Goal: Information Seeking & Learning: Learn about a topic

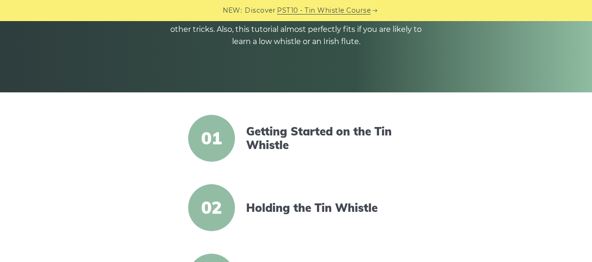
scroll to position [157, 0]
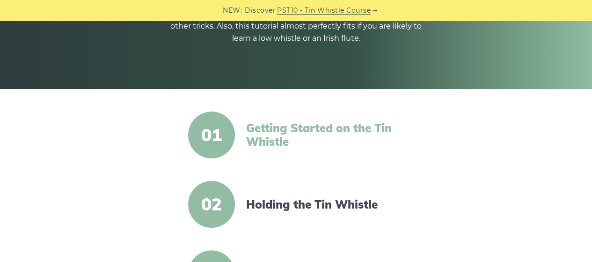
click at [268, 141] on link "Getting Started on the Tin Whistle" at bounding box center [326, 134] width 161 height 27
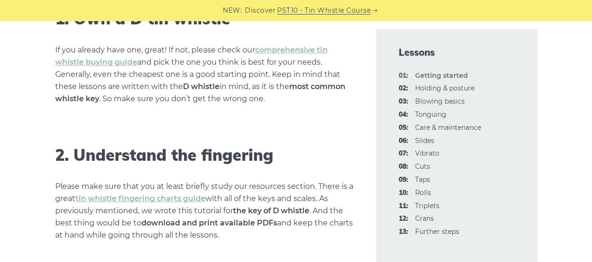
scroll to position [669, 0]
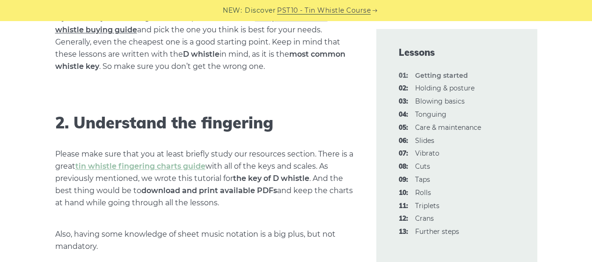
click at [105, 29] on link "comprehensive tin whistle buying guide" at bounding box center [191, 23] width 272 height 21
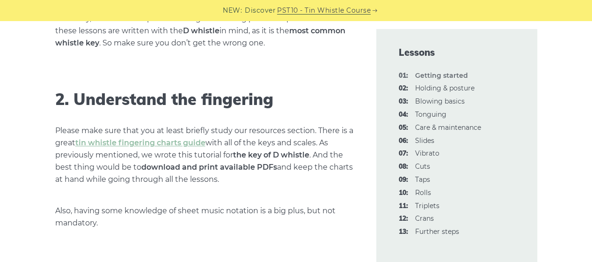
scroll to position [697, 0]
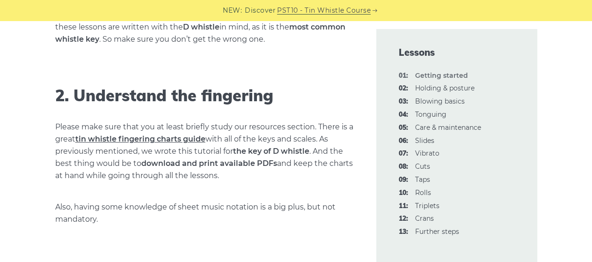
click at [127, 140] on link "tin whistle fingering charts guide" at bounding box center [140, 138] width 130 height 9
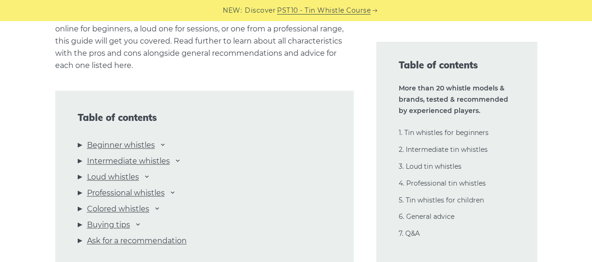
scroll to position [977, 0]
click at [139, 224] on icon at bounding box center [137, 223] width 7 height 7
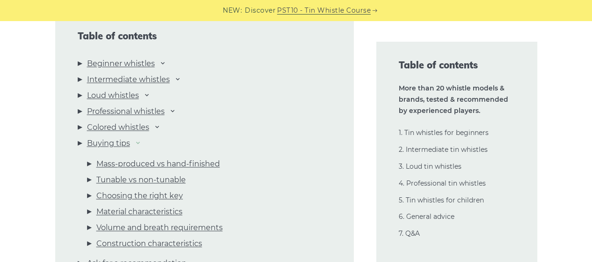
scroll to position [1058, 0]
click at [173, 165] on link "Mass-produced vs hand-finished" at bounding box center [158, 163] width 124 height 12
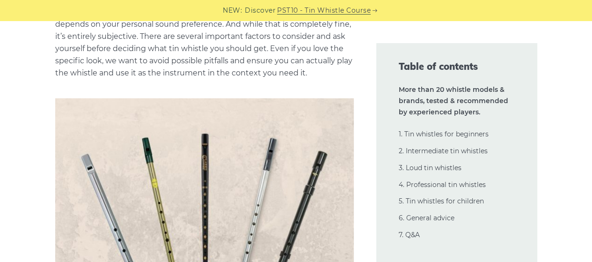
scroll to position [19682, 0]
click at [438, 134] on link "1. Tin whistles for beginners" at bounding box center [444, 134] width 90 height 8
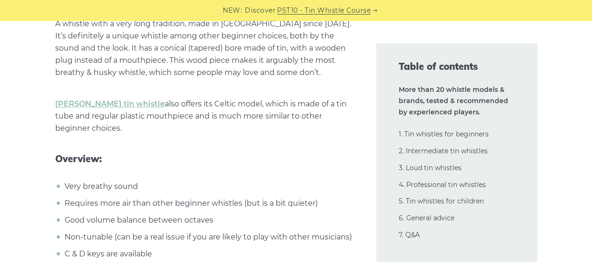
scroll to position [3266, 0]
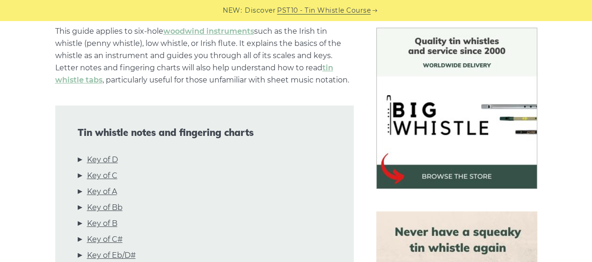
scroll to position [241, 0]
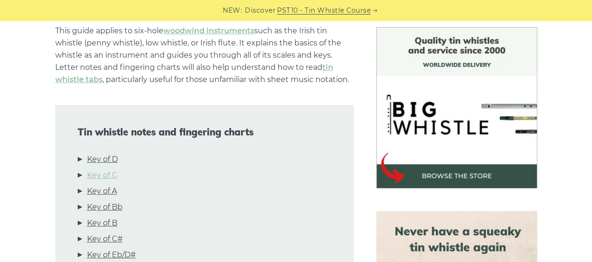
click at [105, 176] on link "Key of C" at bounding box center [102, 175] width 30 height 12
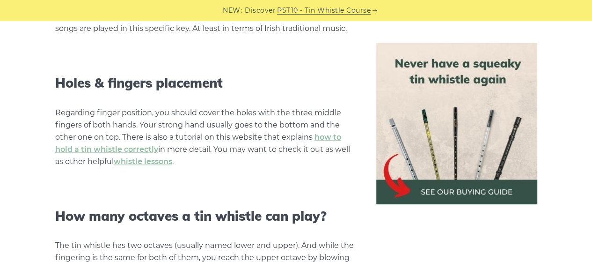
scroll to position [829, 0]
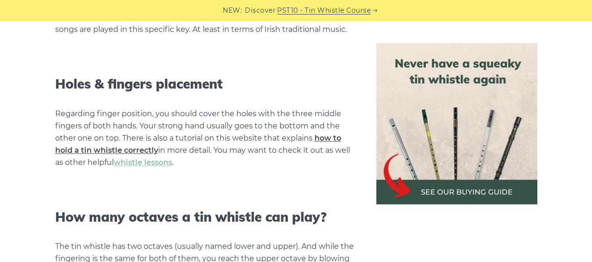
click at [101, 149] on link "how to hold a tin whistle correctly" at bounding box center [198, 143] width 286 height 21
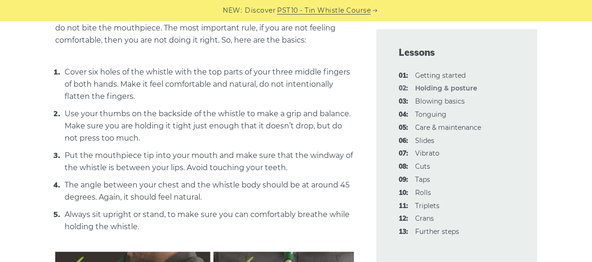
scroll to position [369, 0]
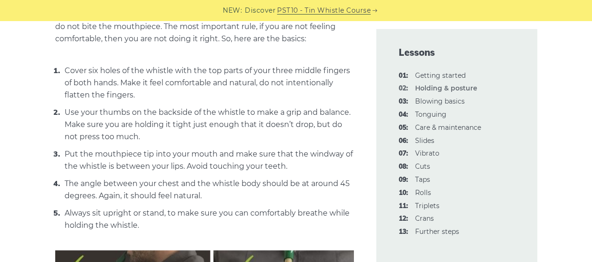
click at [172, 169] on li "Put the mouthpiece tip into your mouth and make sure that the windway of the wh…" at bounding box center [208, 159] width 292 height 25
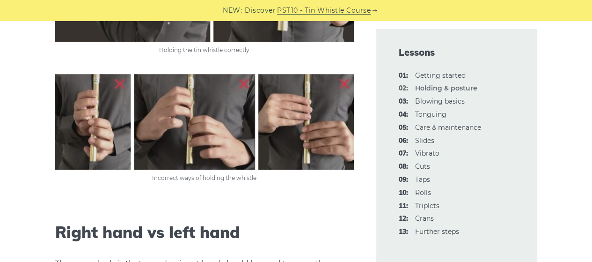
scroll to position [750, 0]
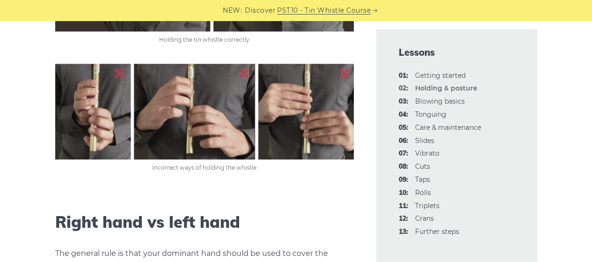
drag, startPoint x: 172, startPoint y: 169, endPoint x: 349, endPoint y: 227, distance: 186.4
click at [349, 227] on h2 "Right hand vs left hand" at bounding box center [204, 222] width 299 height 19
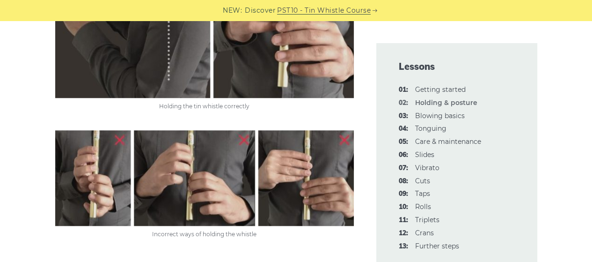
scroll to position [683, 0]
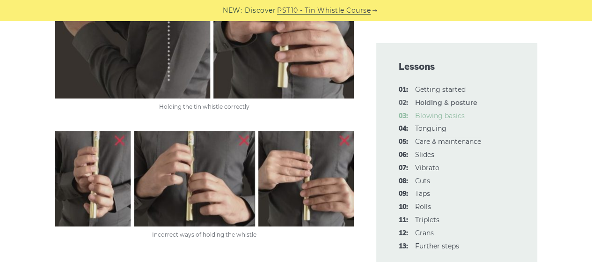
click at [425, 118] on link "03: Blowing basics" at bounding box center [440, 115] width 50 height 8
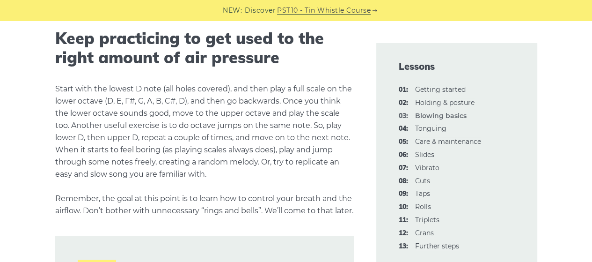
scroll to position [1795, 0]
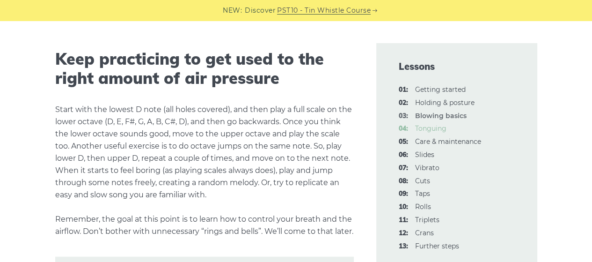
click at [436, 130] on link "04: Tonguing" at bounding box center [430, 128] width 31 height 8
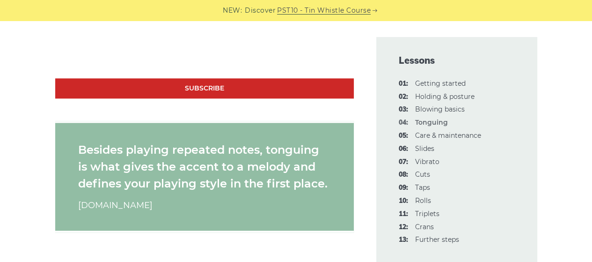
scroll to position [873, 0]
click at [430, 136] on link "05: Care & maintenance" at bounding box center [448, 135] width 66 height 8
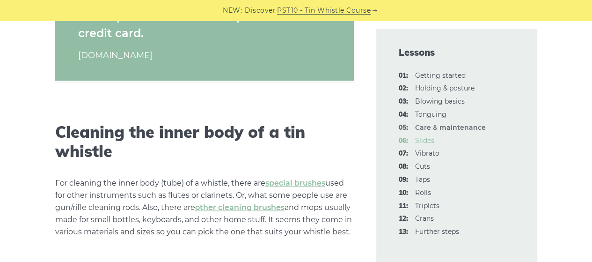
scroll to position [719, 0]
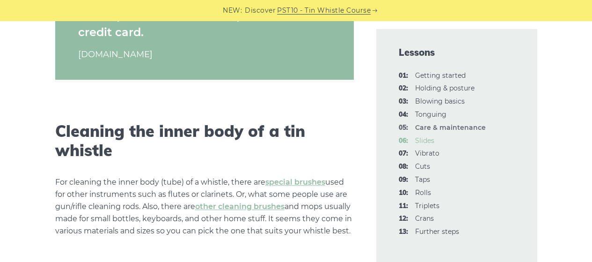
click at [430, 144] on link "06: Slides" at bounding box center [424, 140] width 19 height 8
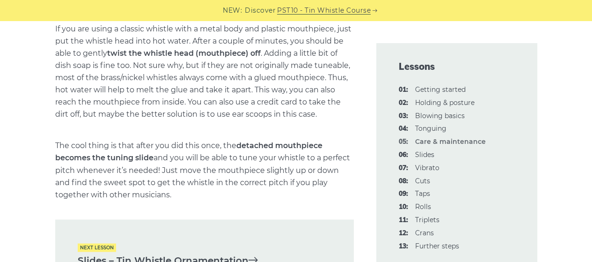
scroll to position [1316, 0]
click at [422, 156] on link "06: Slides" at bounding box center [424, 154] width 19 height 8
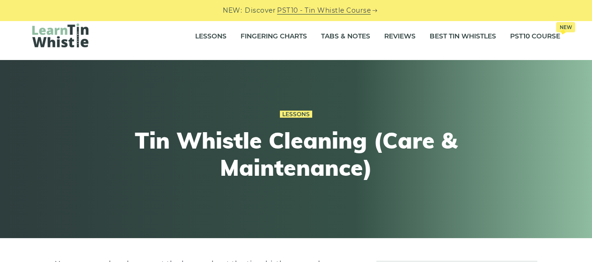
scroll to position [0, 0]
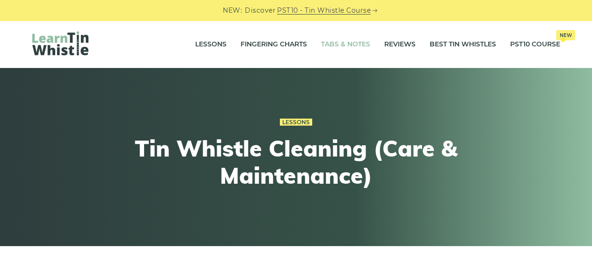
click at [333, 47] on link "Tabs & Notes" at bounding box center [345, 44] width 49 height 23
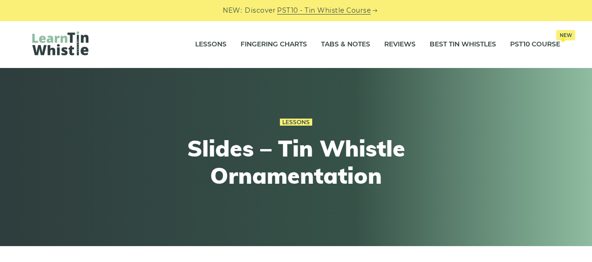
scroll to position [0, 0]
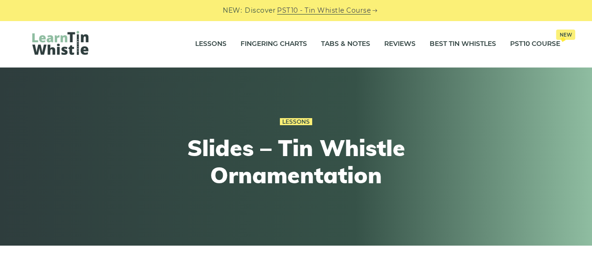
click at [365, 124] on div "Lessons" at bounding box center [296, 121] width 345 height 13
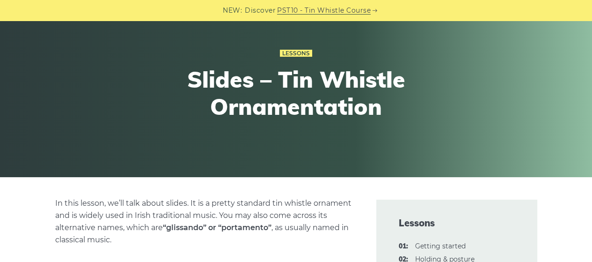
scroll to position [0, 0]
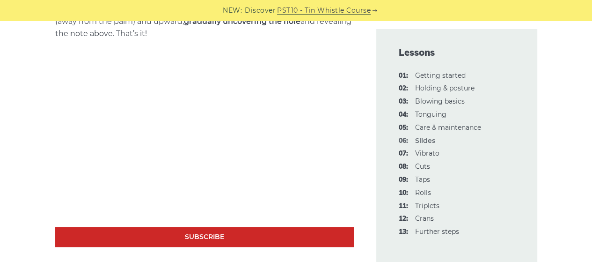
scroll to position [472, 0]
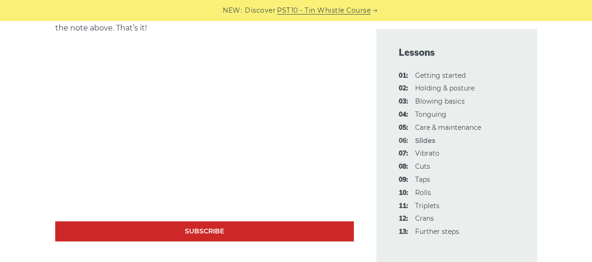
click at [377, 222] on div "Lessons 01: Getting started 02: Holding & posture 03: Blowing basics 04: [GEOGR…" at bounding box center [456, 145] width 161 height 233
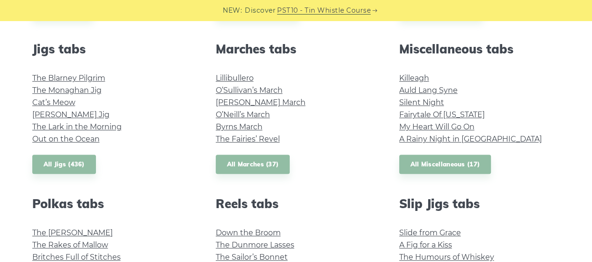
scroll to position [518, 0]
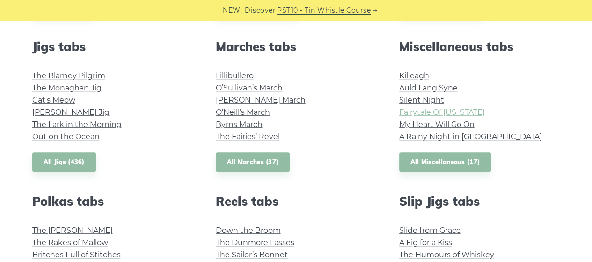
click at [437, 113] on link "Fairytale Of [US_STATE]" at bounding box center [442, 112] width 86 height 9
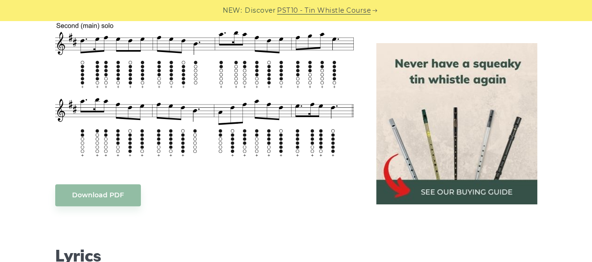
scroll to position [598, 0]
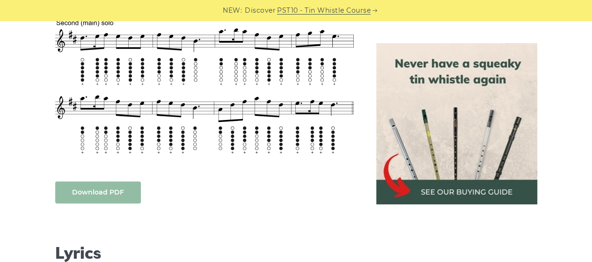
click at [108, 190] on link "Download PDF" at bounding box center [98, 192] width 86 height 22
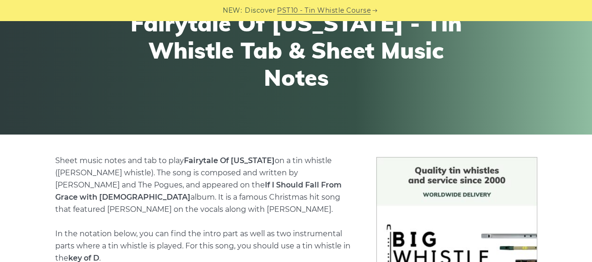
scroll to position [0, 0]
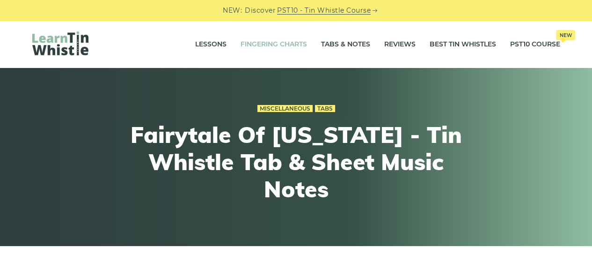
click at [246, 44] on link "Fingering Charts" at bounding box center [274, 44] width 66 height 23
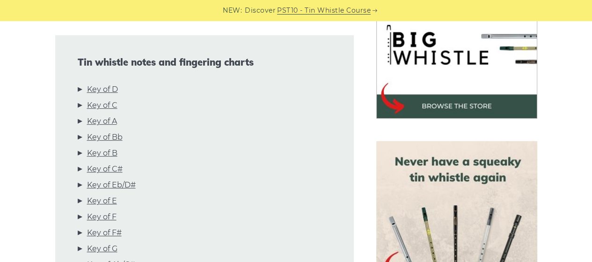
scroll to position [356, 0]
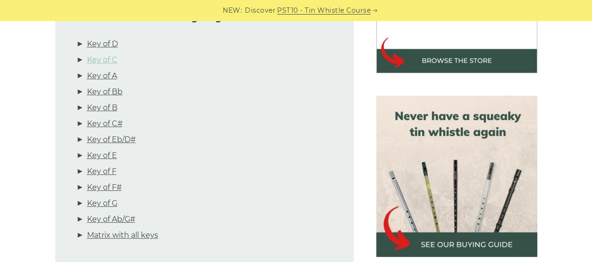
click at [115, 64] on link "Key of C" at bounding box center [102, 60] width 30 height 12
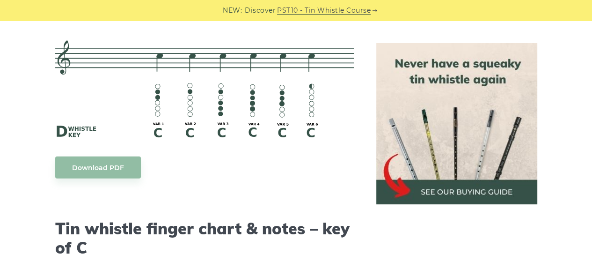
scroll to position [2160, 0]
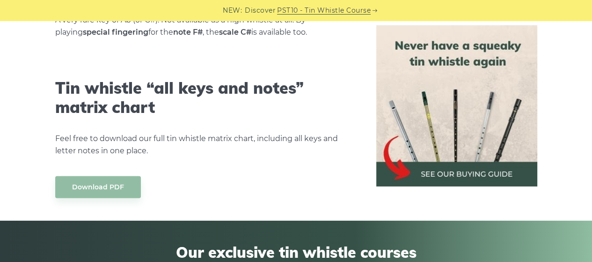
scroll to position [5256, 0]
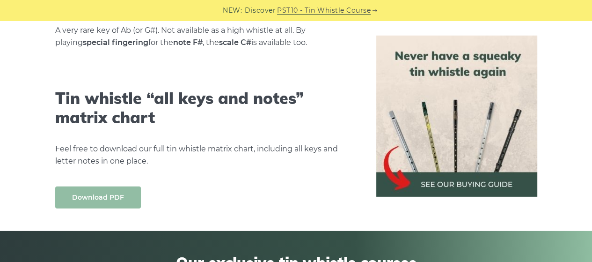
click at [115, 189] on link "Download PDF" at bounding box center [98, 197] width 86 height 22
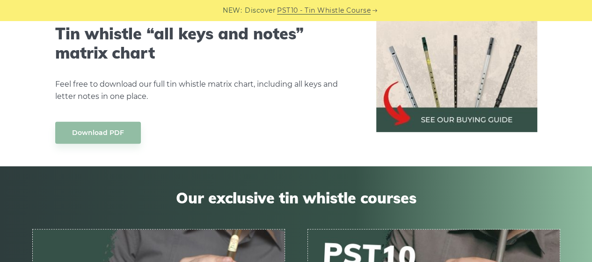
scroll to position [5320, 0]
click at [107, 123] on link "Download PDF" at bounding box center [98, 133] width 86 height 22
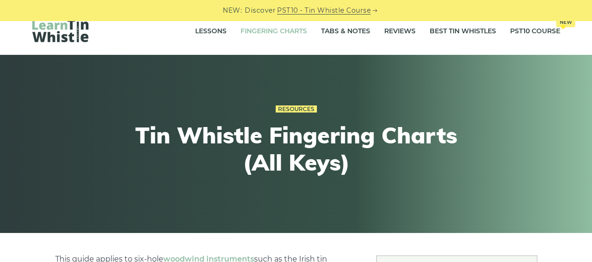
scroll to position [0, 0]
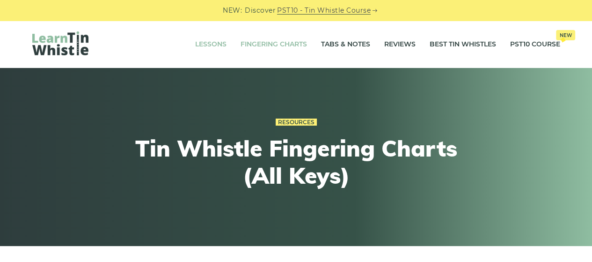
click at [210, 41] on link "Lessons" at bounding box center [210, 44] width 31 height 23
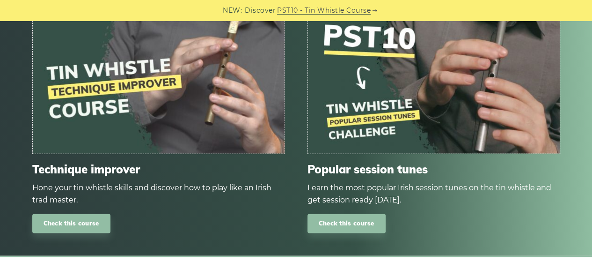
scroll to position [1220, 0]
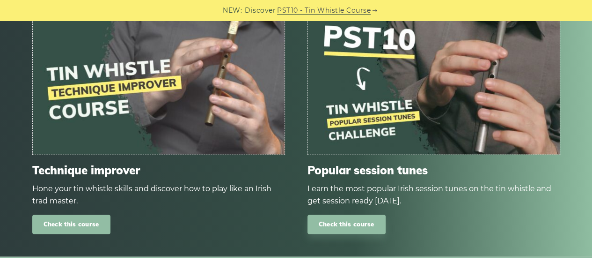
click at [78, 224] on link "Check this course" at bounding box center [71, 223] width 78 height 19
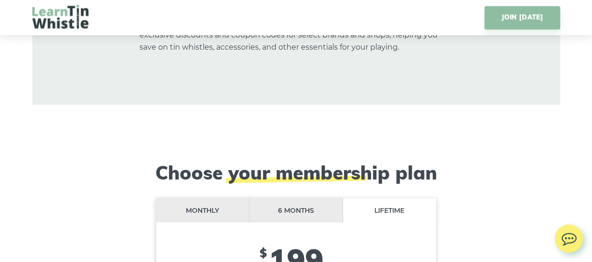
scroll to position [7544, 0]
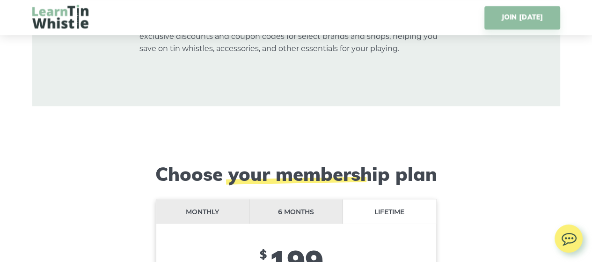
click at [188, 199] on li "Monthly" at bounding box center [203, 211] width 94 height 25
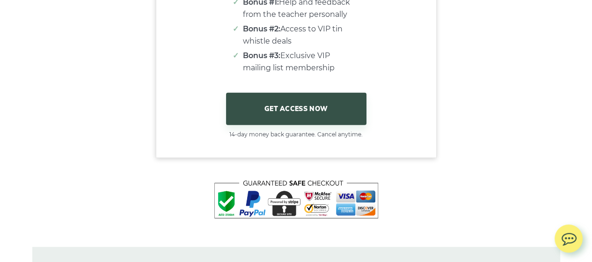
scroll to position [8017, 0]
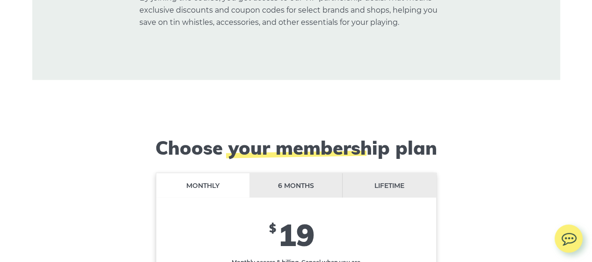
scroll to position [7571, 0]
click at [287, 173] on li "6 months" at bounding box center [297, 185] width 94 height 25
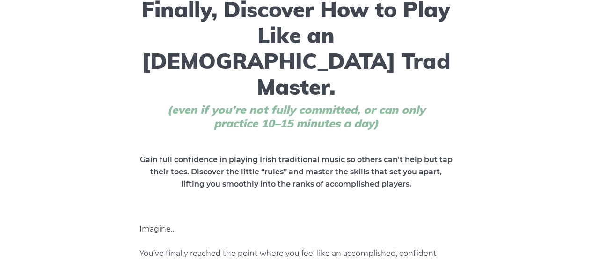
scroll to position [0, 0]
